Goal: Task Accomplishment & Management: Manage account settings

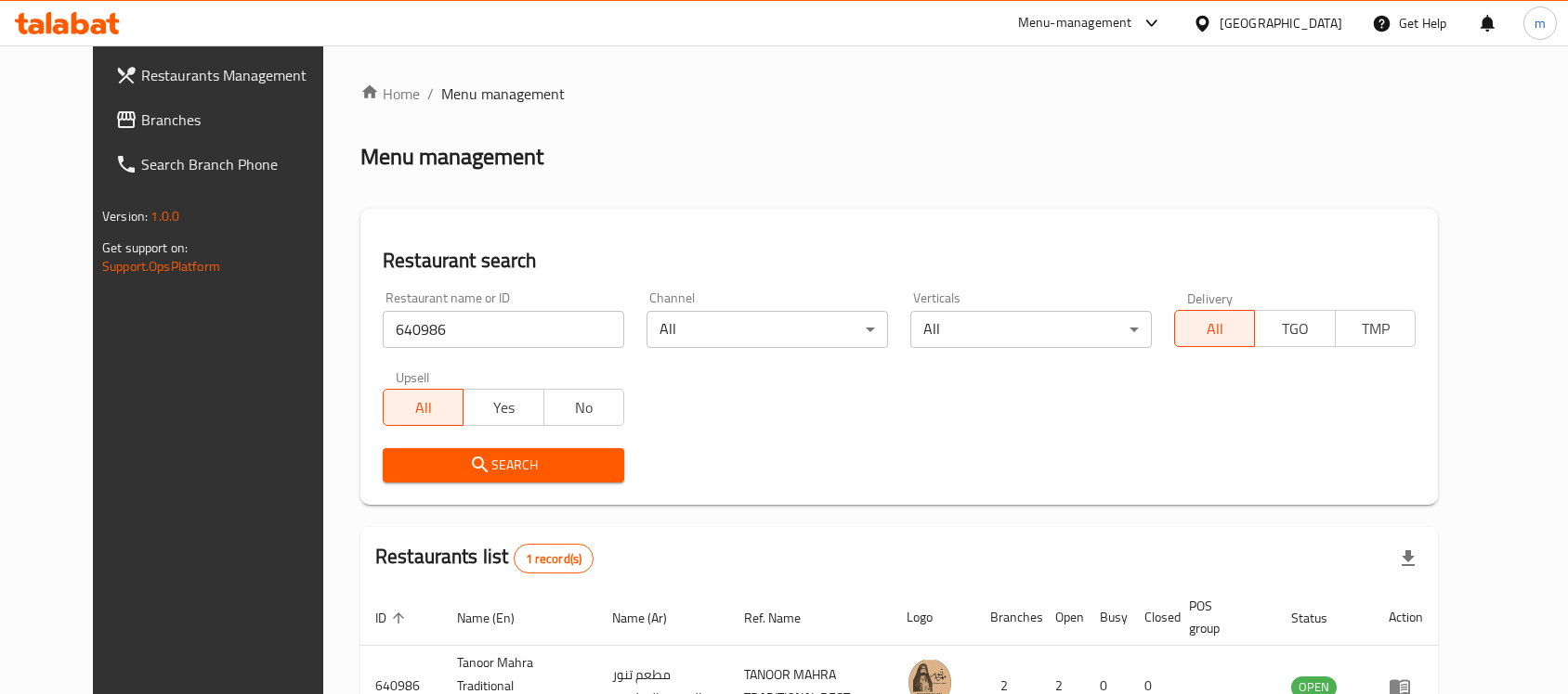
scroll to position [118, 0]
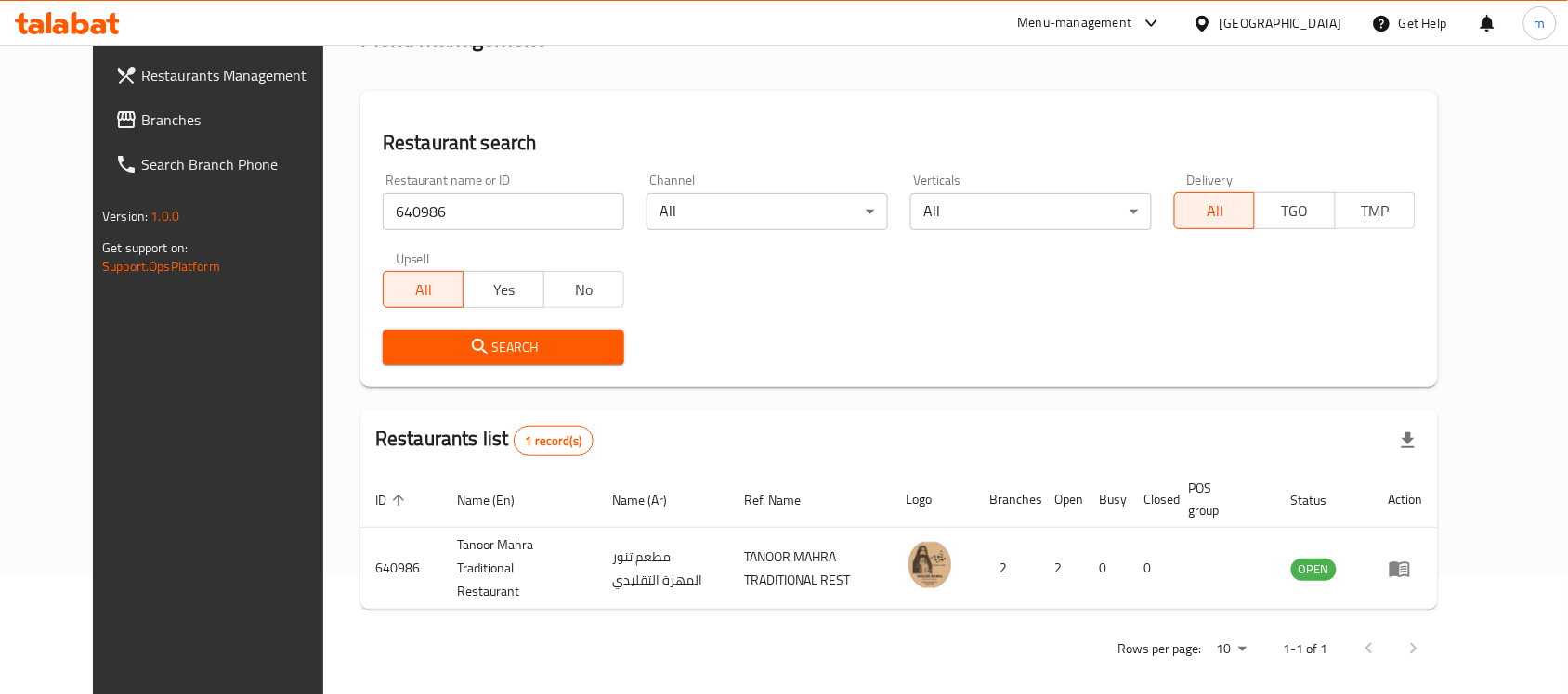
click at [1212, 23] on icon at bounding box center [1202, 23] width 20 height 20
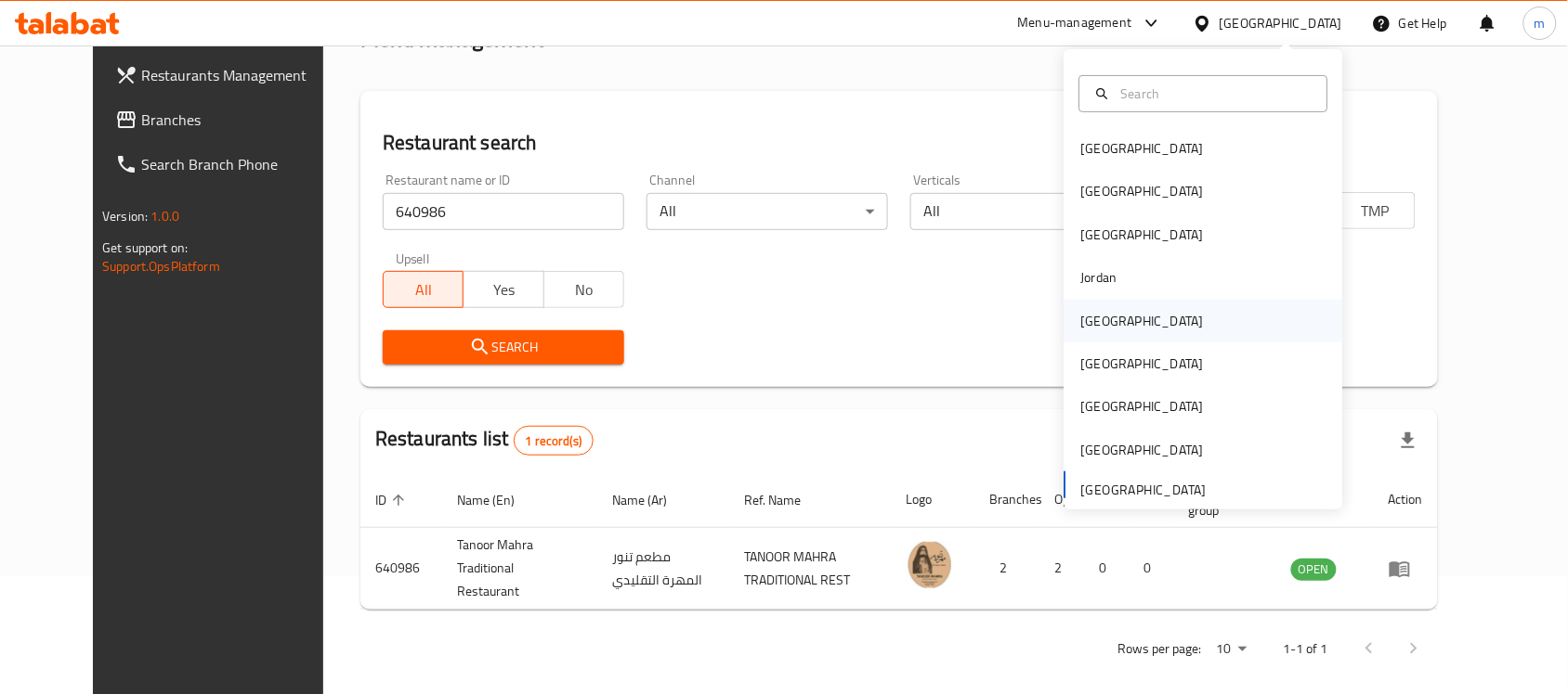
click at [1104, 323] on div "[GEOGRAPHIC_DATA]" at bounding box center [1142, 322] width 152 height 43
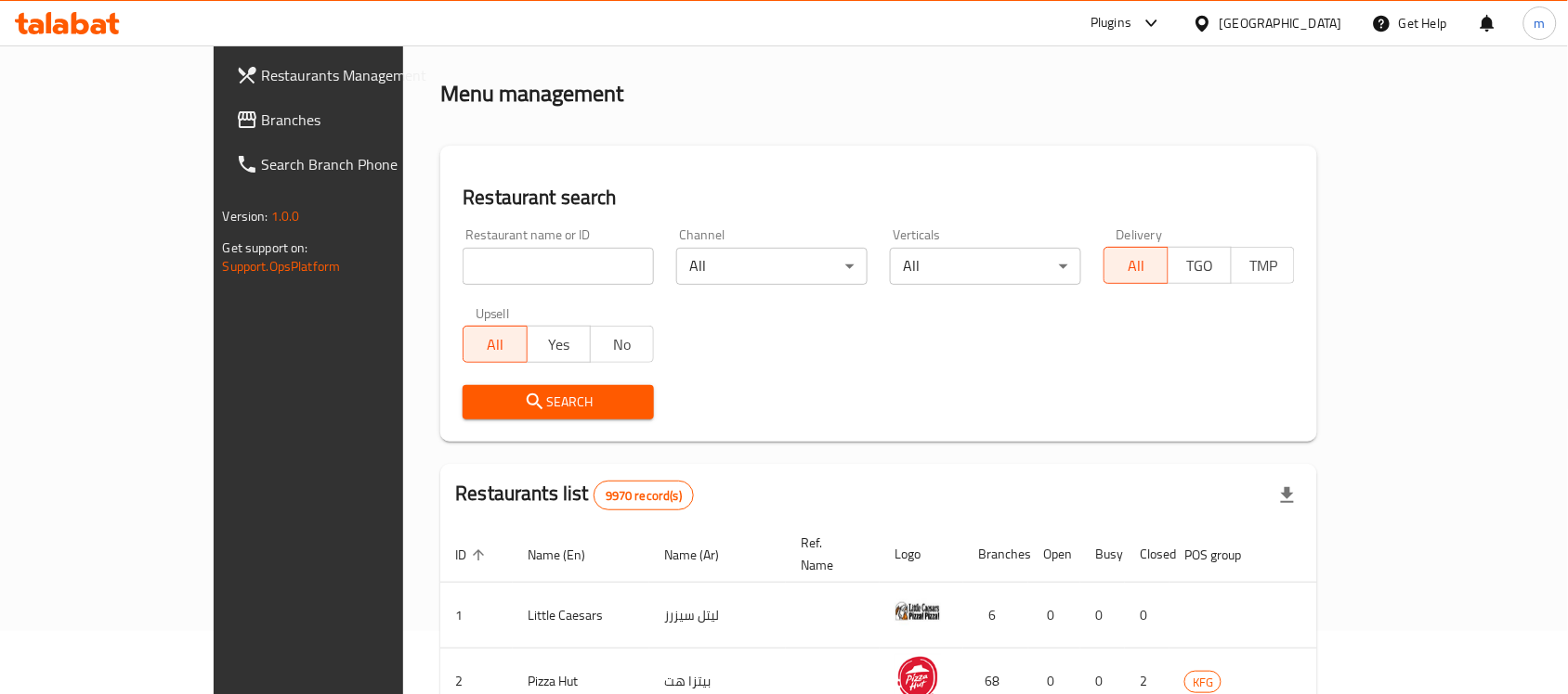
scroll to position [118, 0]
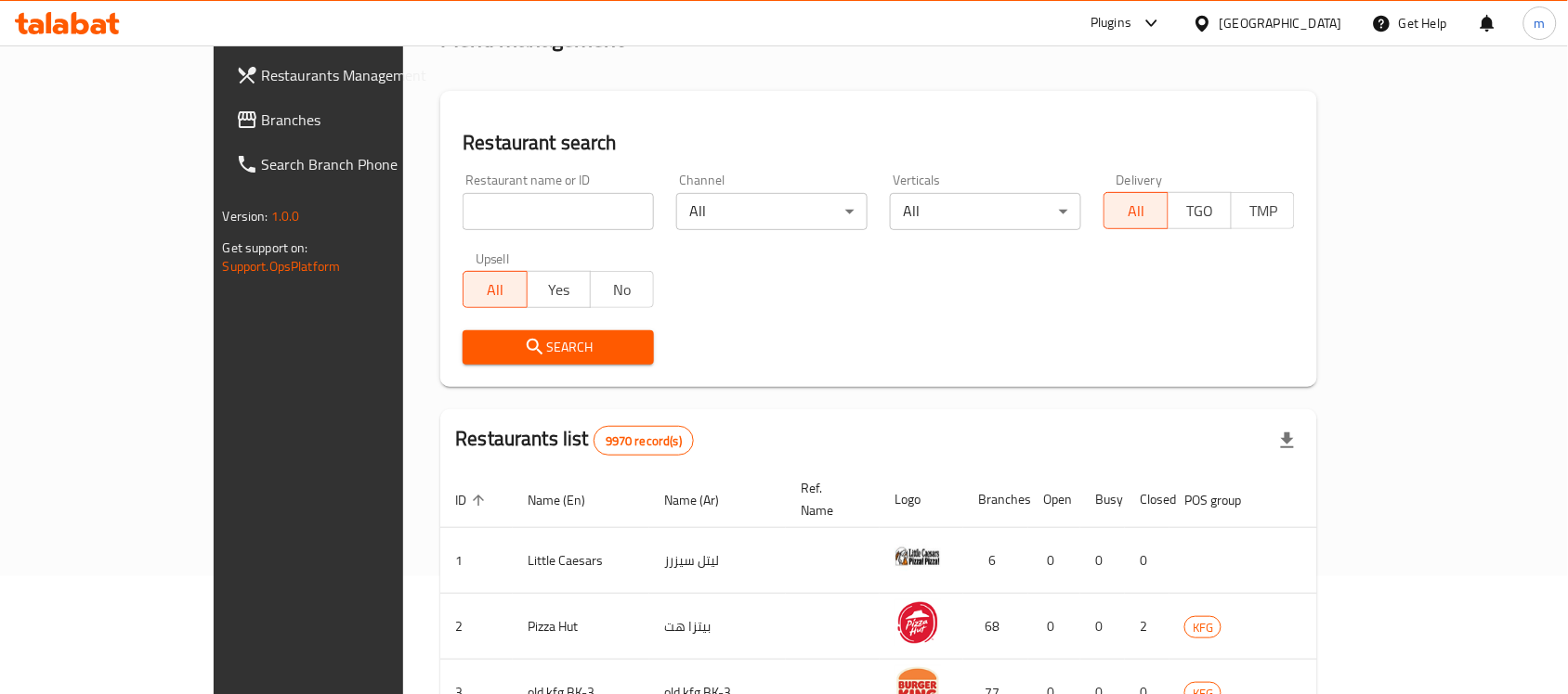
click at [262, 113] on span "Branches" at bounding box center [361, 120] width 199 height 23
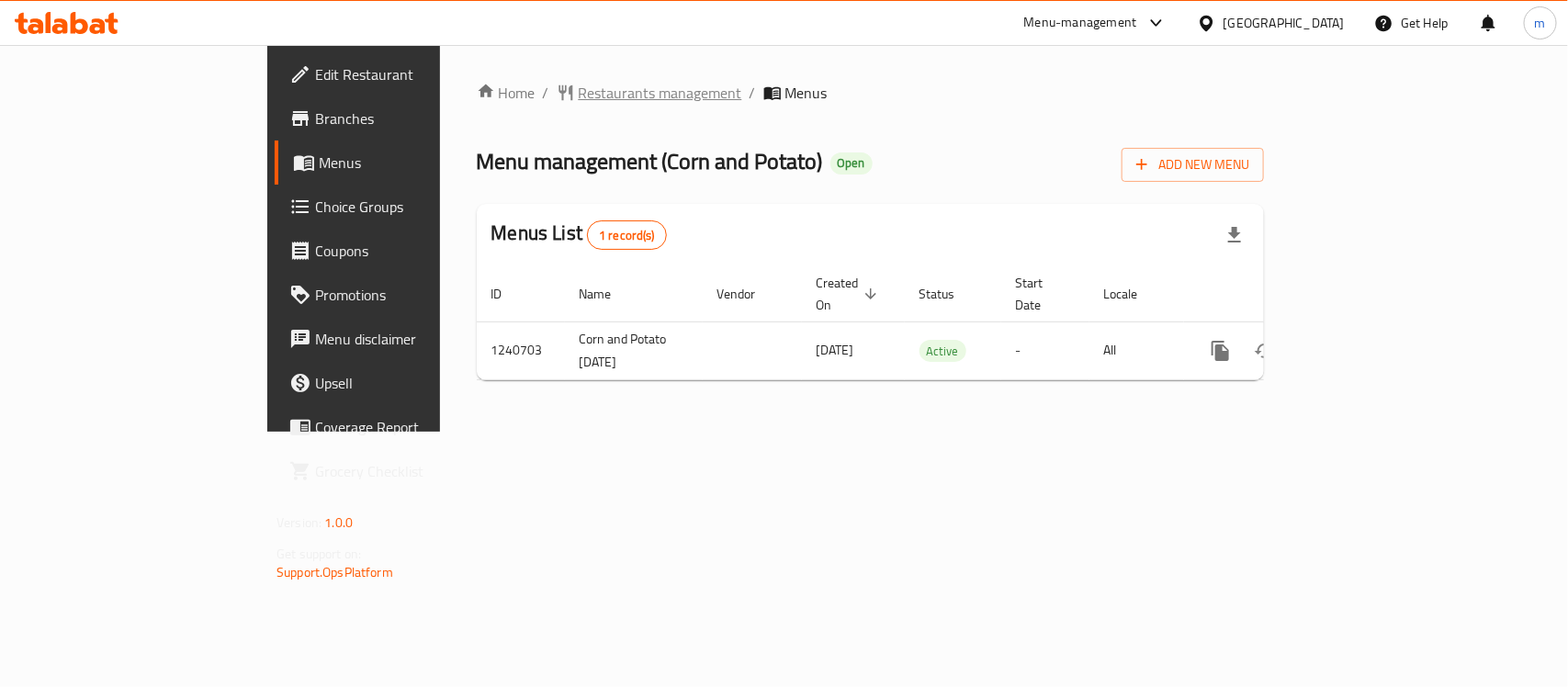
click at [579, 95] on span "Restaurants management" at bounding box center [661, 93] width 163 height 22
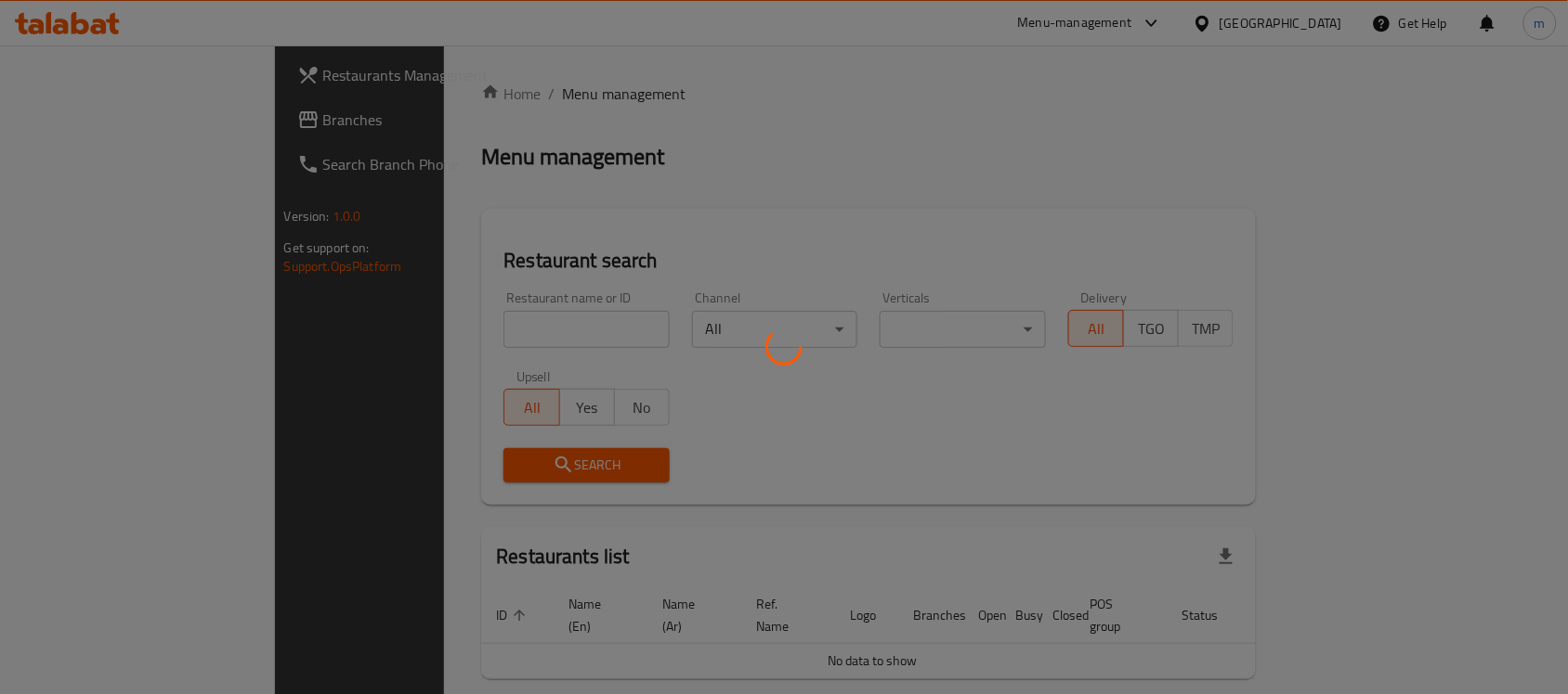
click at [422, 325] on div at bounding box center [784, 347] width 1568 height 694
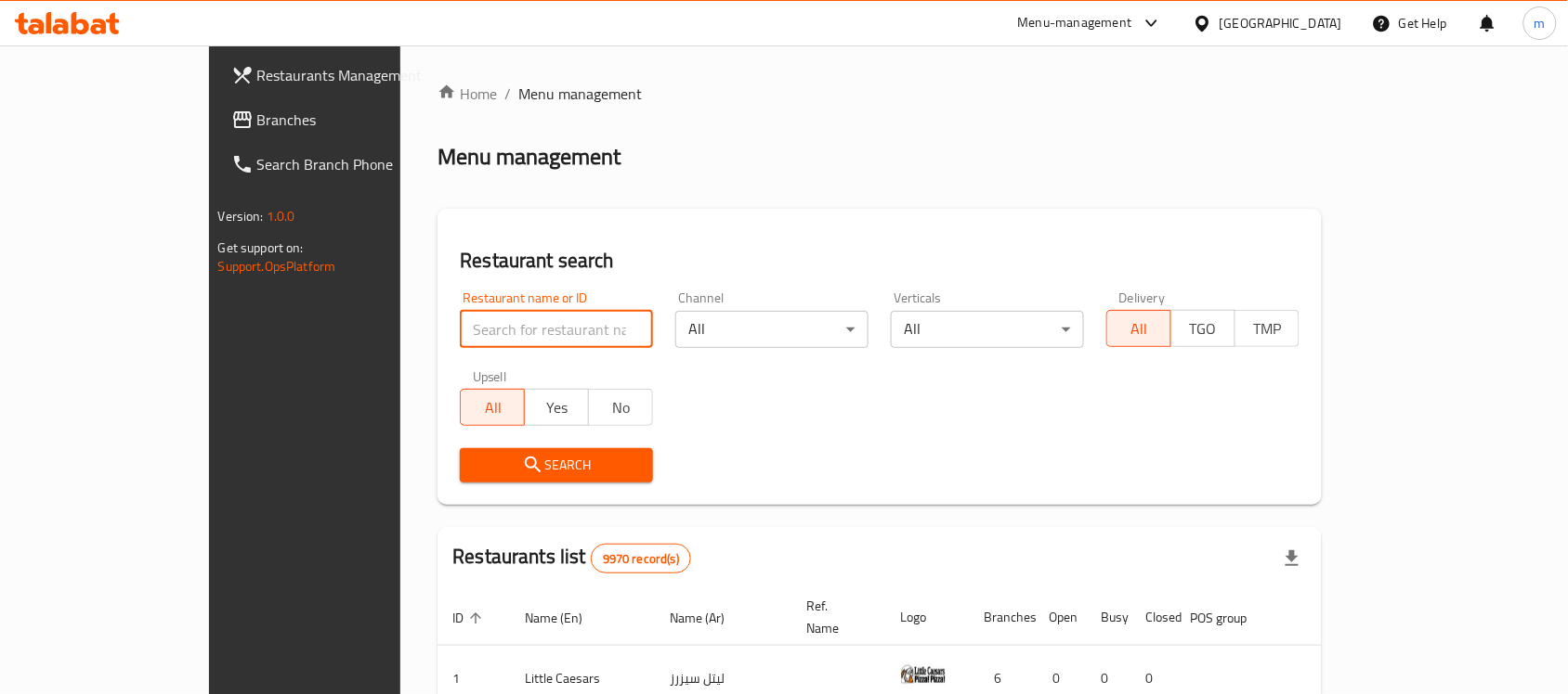
click at [460, 325] on input "search" at bounding box center [556, 330] width 193 height 38
paste input "680432"
type input "680432"
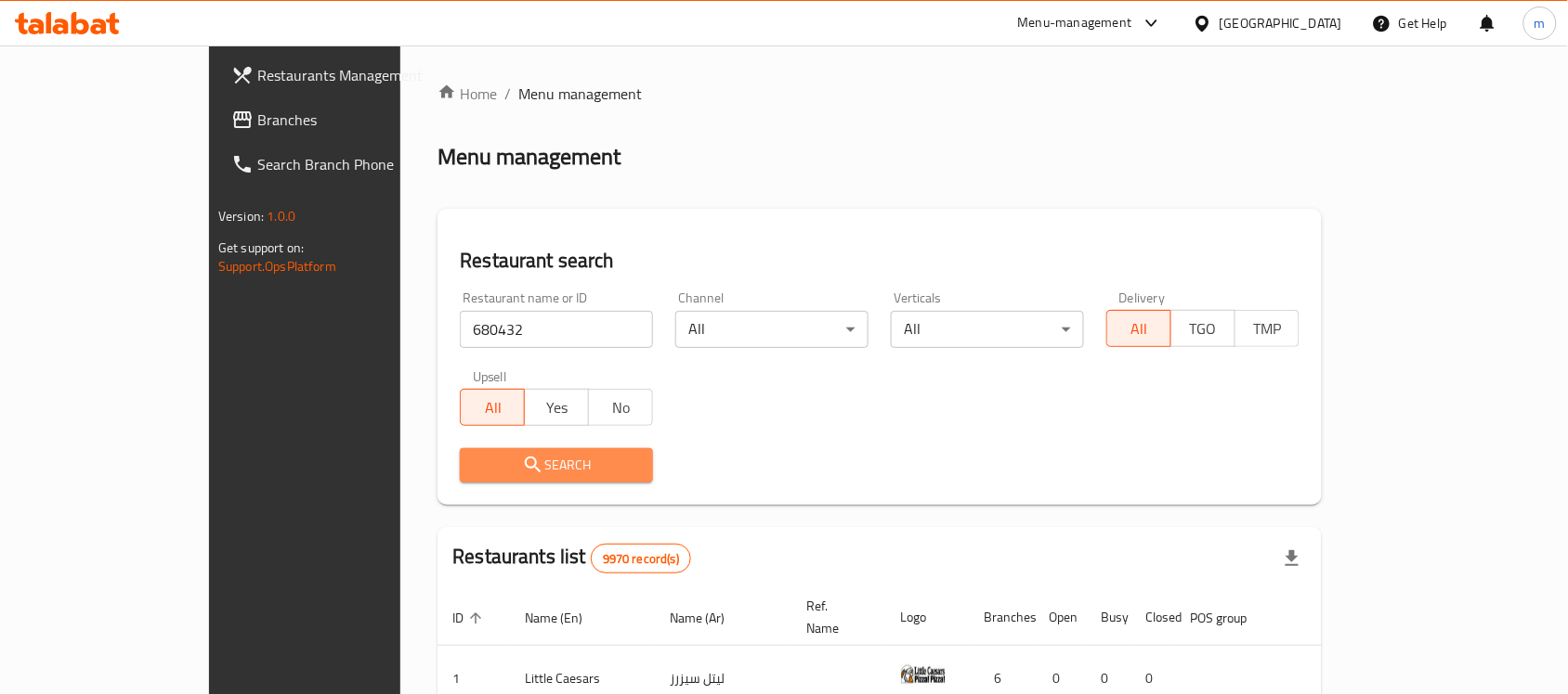
click at [475, 462] on span "Search" at bounding box center [556, 465] width 163 height 23
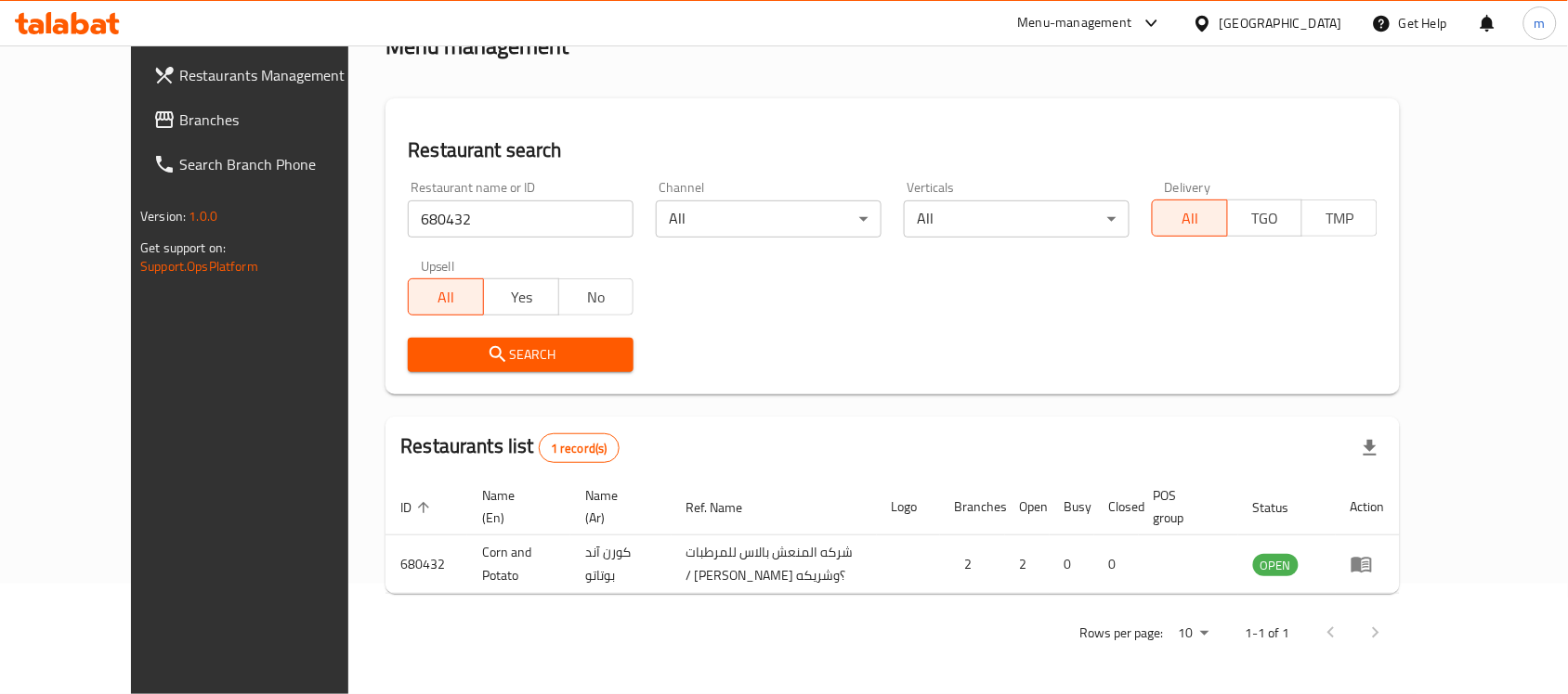
scroll to position [118, 0]
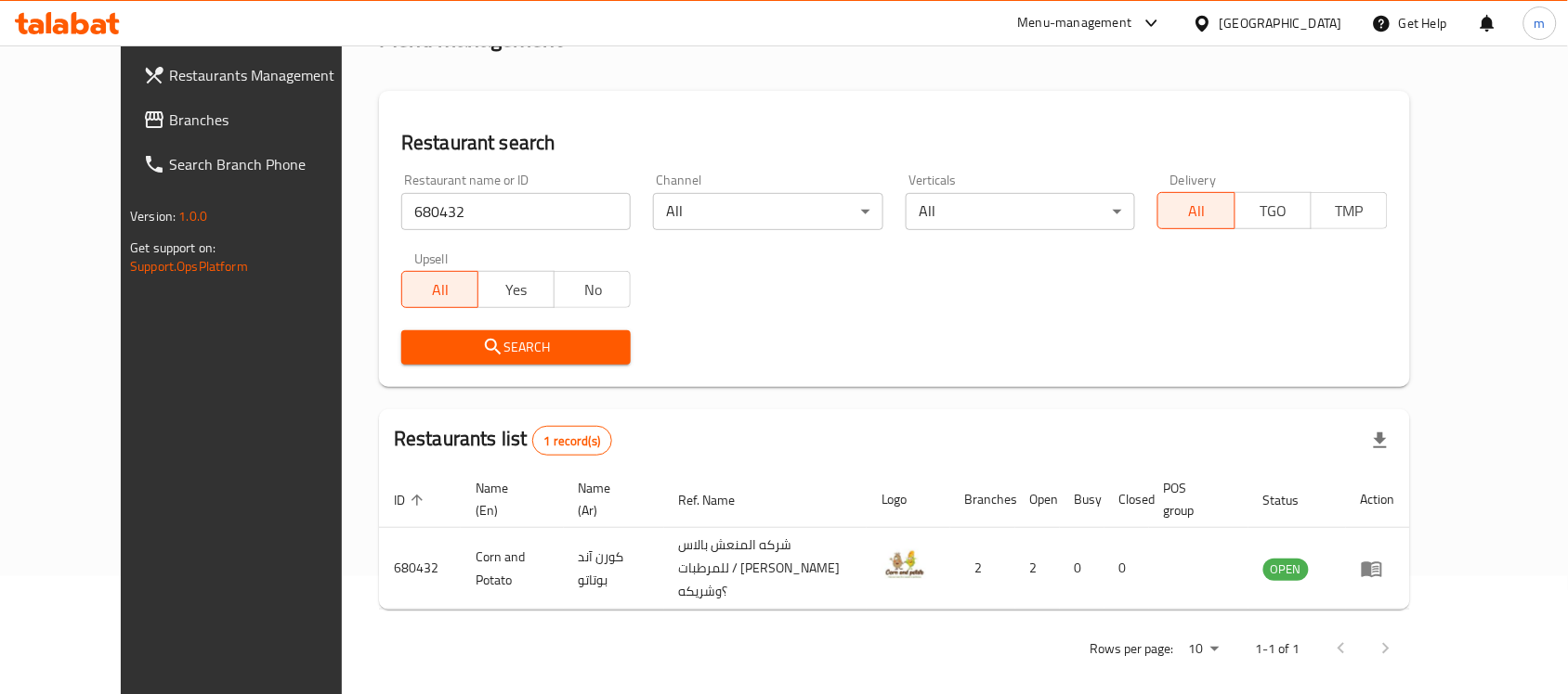
click at [1209, 28] on icon at bounding box center [1202, 23] width 13 height 16
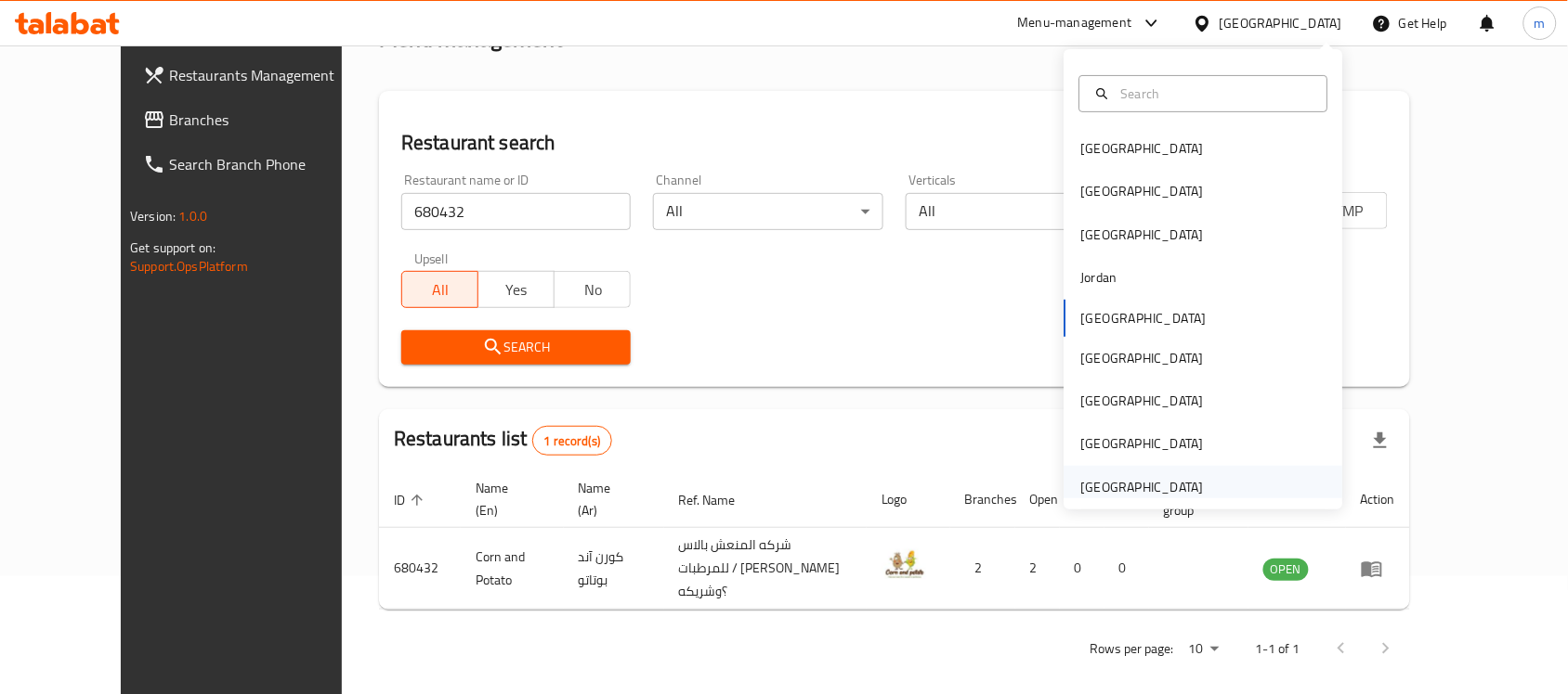
click at [1136, 488] on div "[GEOGRAPHIC_DATA]" at bounding box center [1142, 488] width 123 height 21
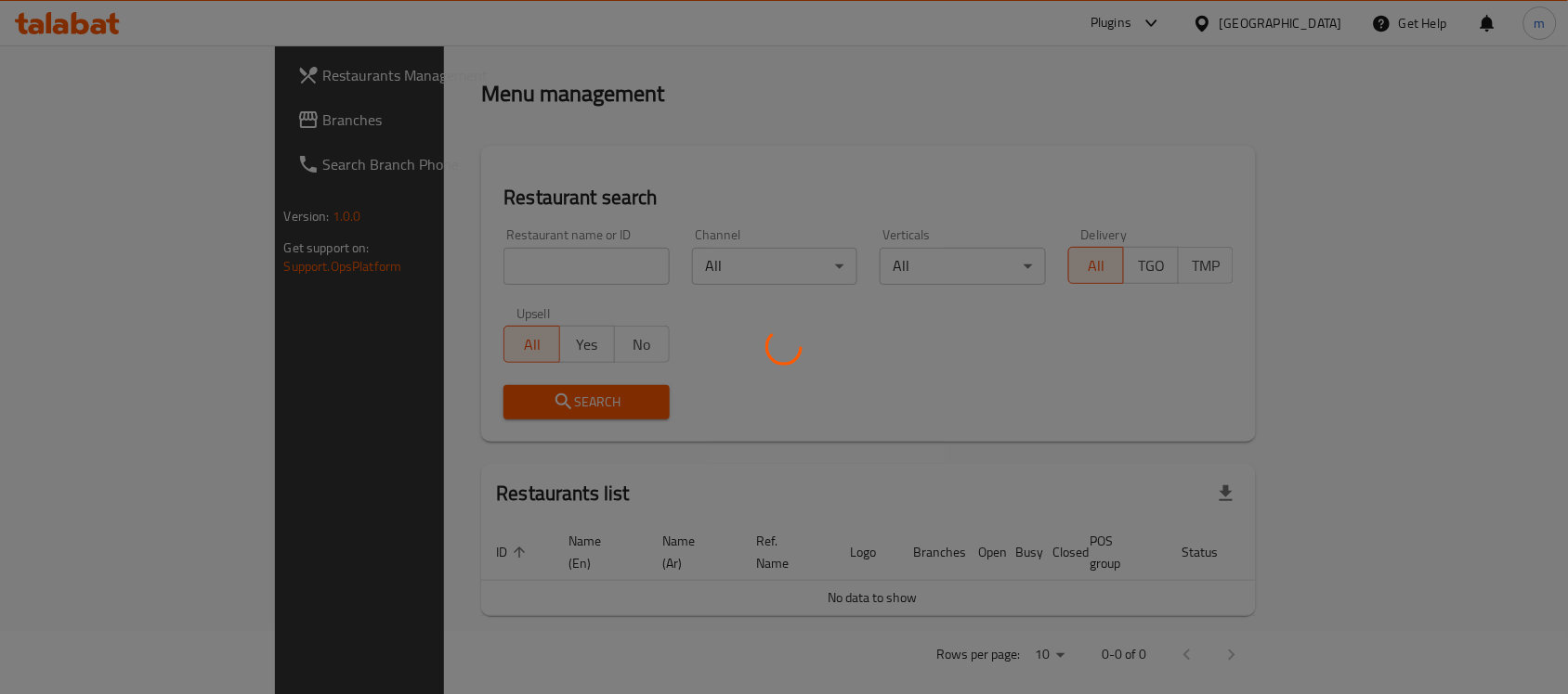
scroll to position [118, 0]
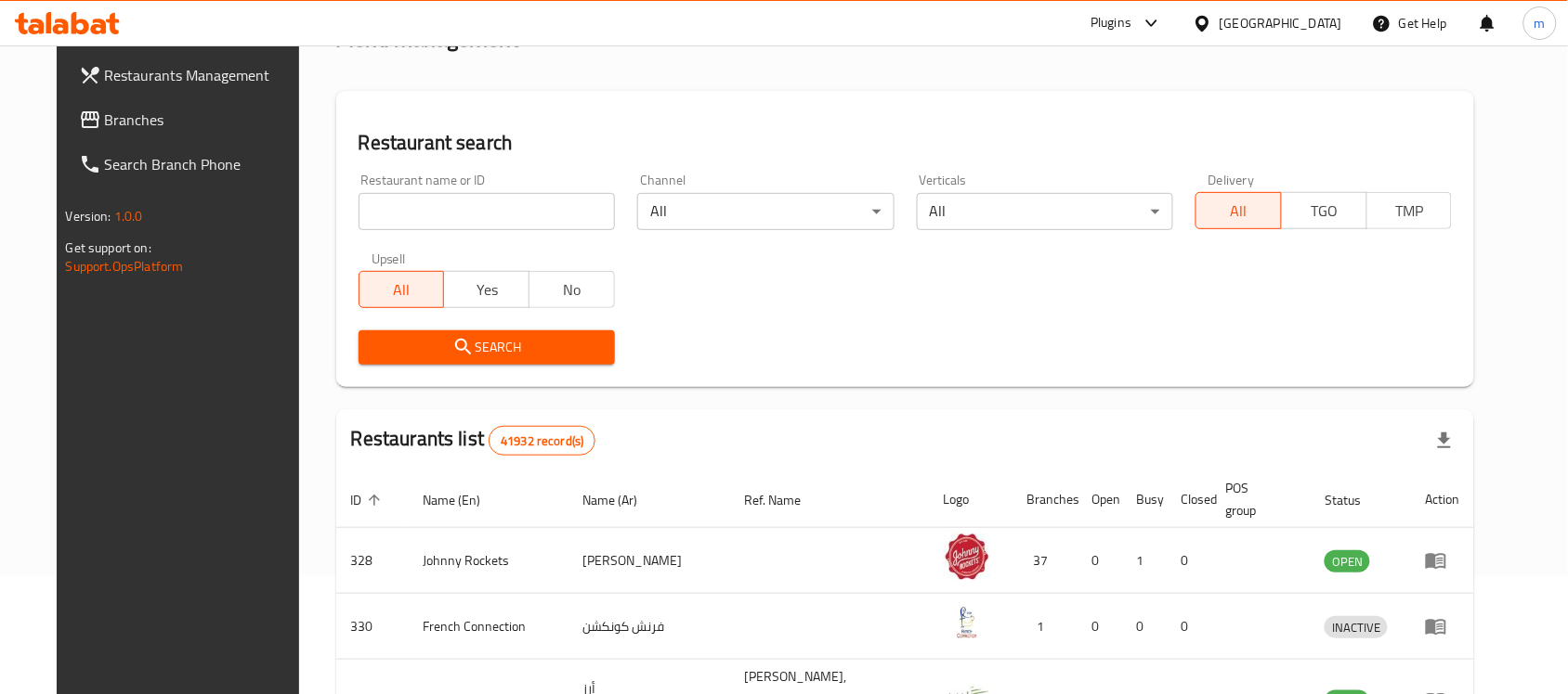
click at [105, 121] on span "Branches" at bounding box center [205, 120] width 199 height 23
